Goal: Navigation & Orientation: Understand site structure

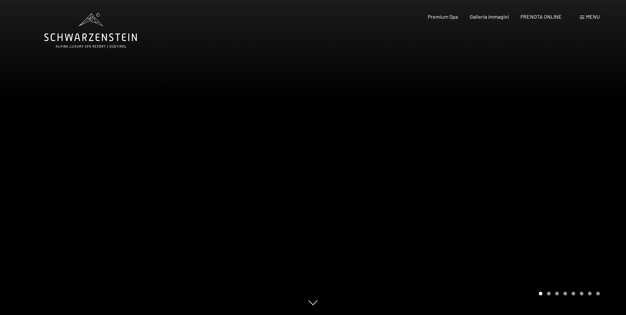
click at [593, 178] on div at bounding box center [469, 157] width 313 height 315
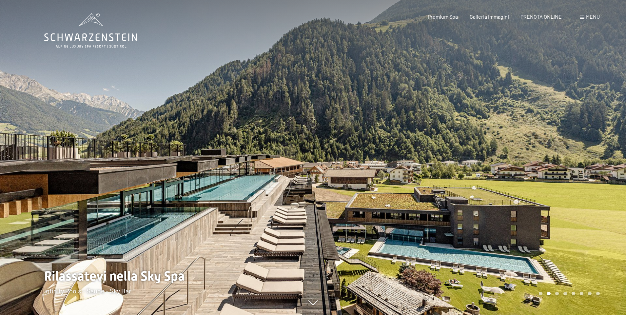
click at [593, 178] on div at bounding box center [469, 157] width 313 height 315
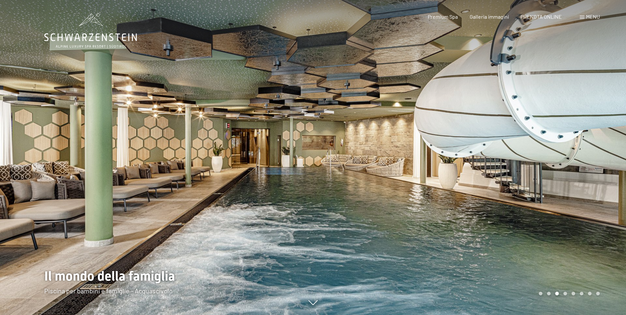
click at [593, 178] on div at bounding box center [469, 157] width 313 height 315
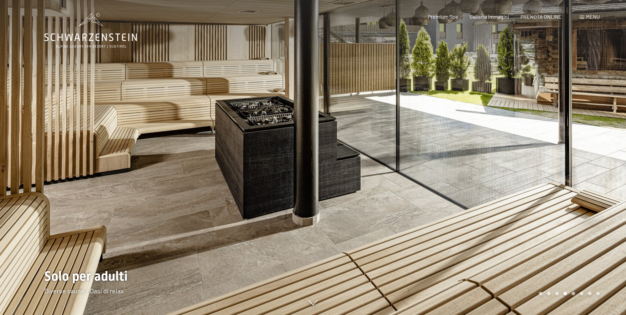
click at [593, 178] on div at bounding box center [469, 157] width 313 height 315
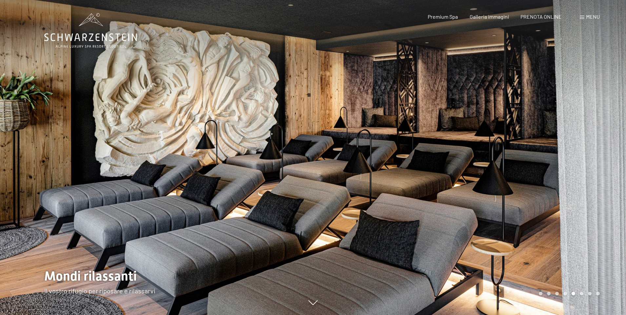
click at [593, 178] on div at bounding box center [469, 157] width 313 height 315
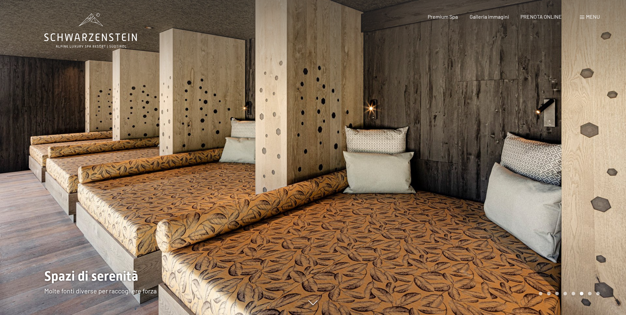
click at [593, 178] on div at bounding box center [469, 157] width 313 height 315
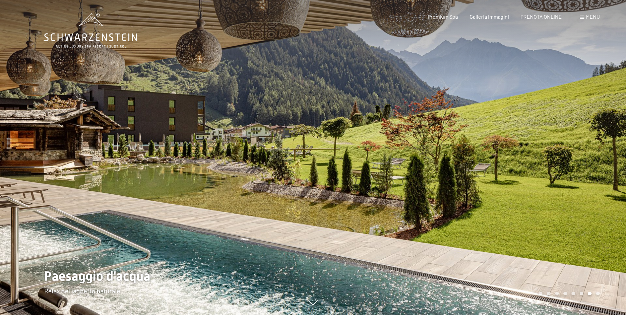
click at [593, 178] on div at bounding box center [469, 157] width 313 height 315
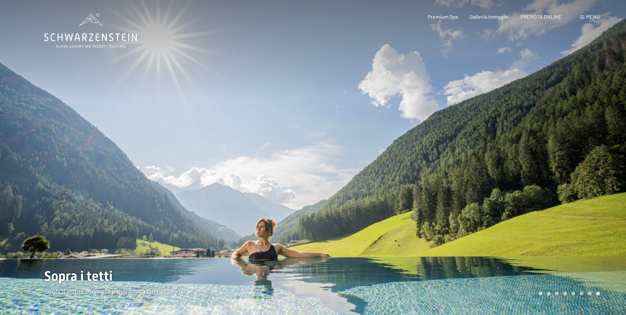
click at [593, 178] on div at bounding box center [469, 157] width 313 height 315
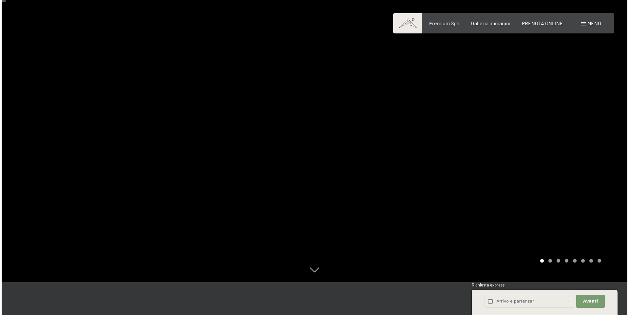
scroll to position [8, 0]
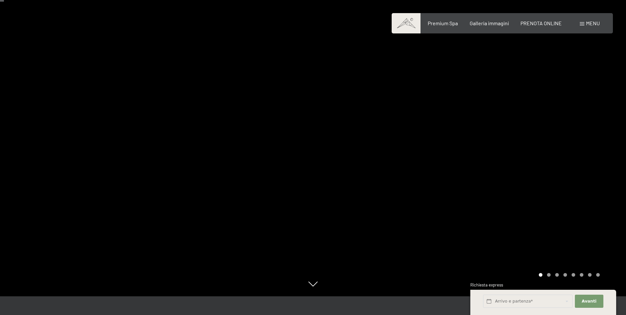
click at [586, 23] on span "Menu" at bounding box center [593, 23] width 14 height 6
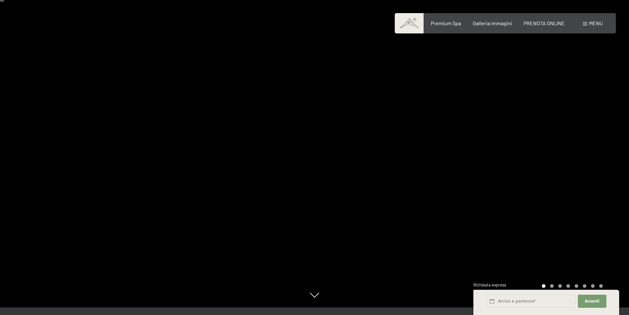
scroll to position [0, 0]
